Goal: Navigation & Orientation: Find specific page/section

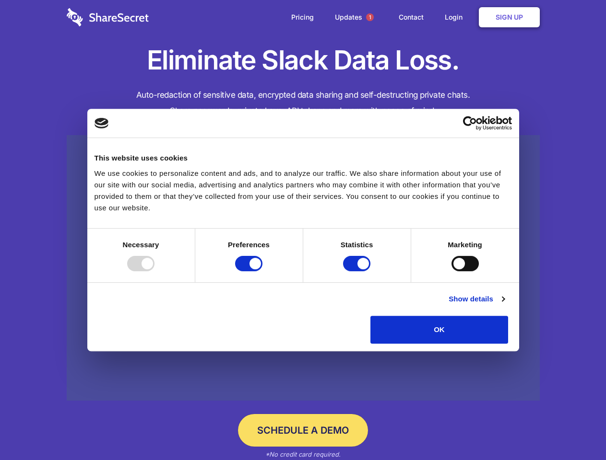
click at [154, 271] on div at bounding box center [140, 263] width 27 height 15
click at [262, 271] on input "Preferences" at bounding box center [248, 263] width 27 height 15
checkbox input "false"
click at [358, 271] on input "Statistics" at bounding box center [356, 263] width 27 height 15
checkbox input "false"
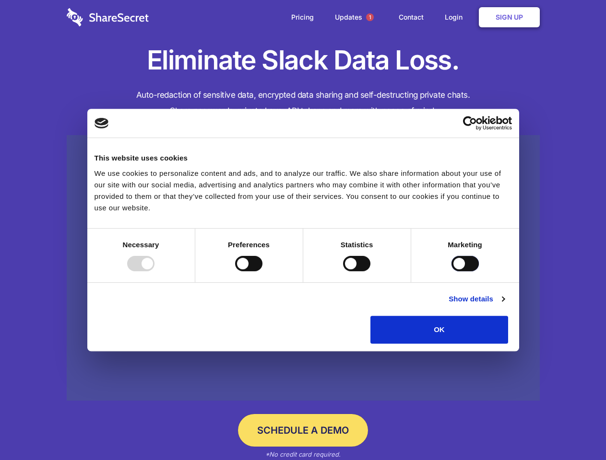
click at [451, 271] on input "Marketing" at bounding box center [464, 263] width 27 height 15
checkbox input "true"
click at [504, 305] on link "Show details" at bounding box center [476, 300] width 56 height 12
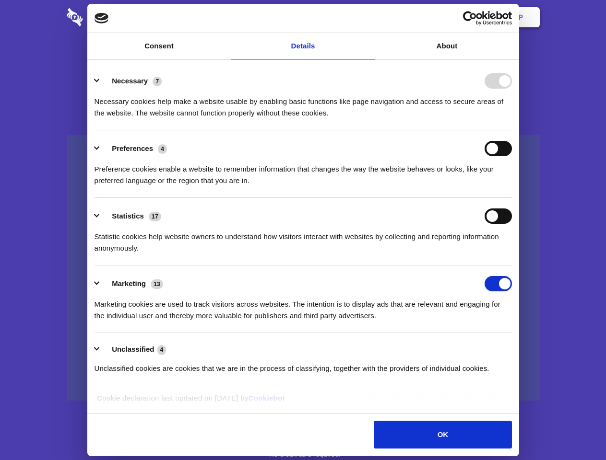
click at [512, 187] on div "Preferences 4 Preference cookies enable a website to remember information that …" at bounding box center [302, 164] width 417 height 46
click at [369, 17] on span "1" at bounding box center [370, 17] width 8 height 8
